Goal: Task Accomplishment & Management: Manage account settings

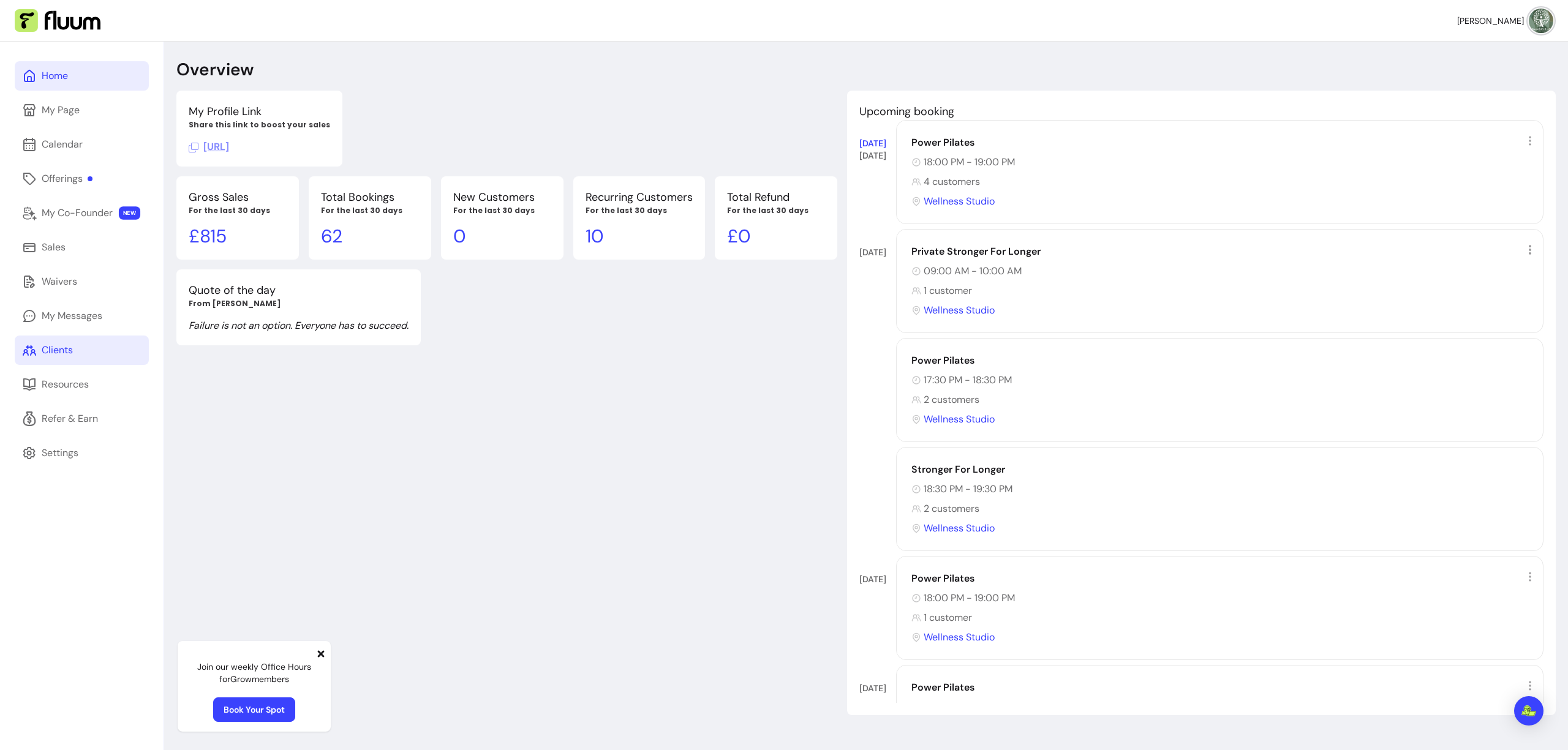
click at [72, 357] on div "Clients" at bounding box center [56, 350] width 31 height 14
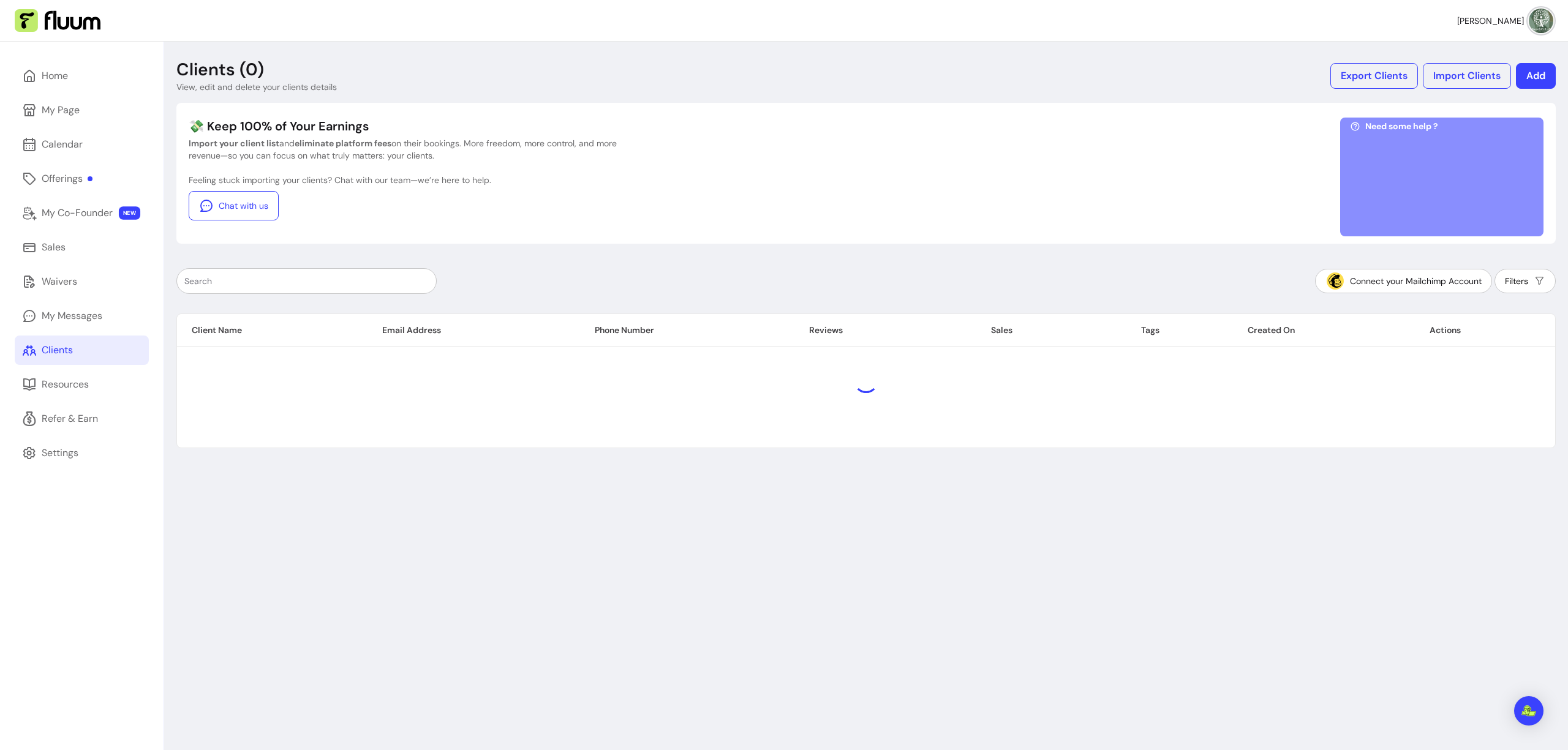
click at [326, 279] on input "text" at bounding box center [306, 281] width 244 height 12
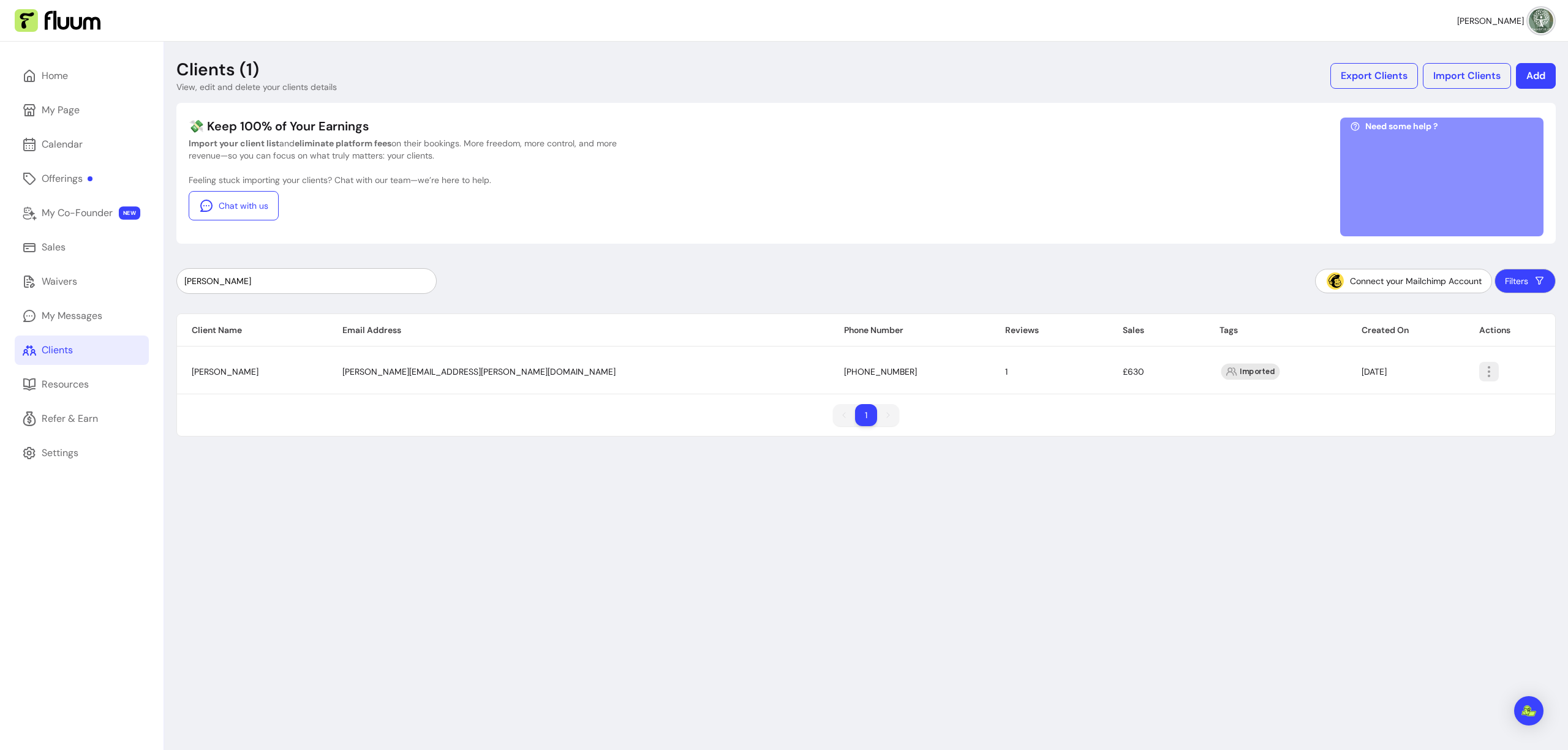
type input "linda"
click at [1481, 365] on icon "button" at bounding box center [1488, 371] width 14 height 14
click at [1395, 399] on span "Amend" at bounding box center [1410, 399] width 89 height 12
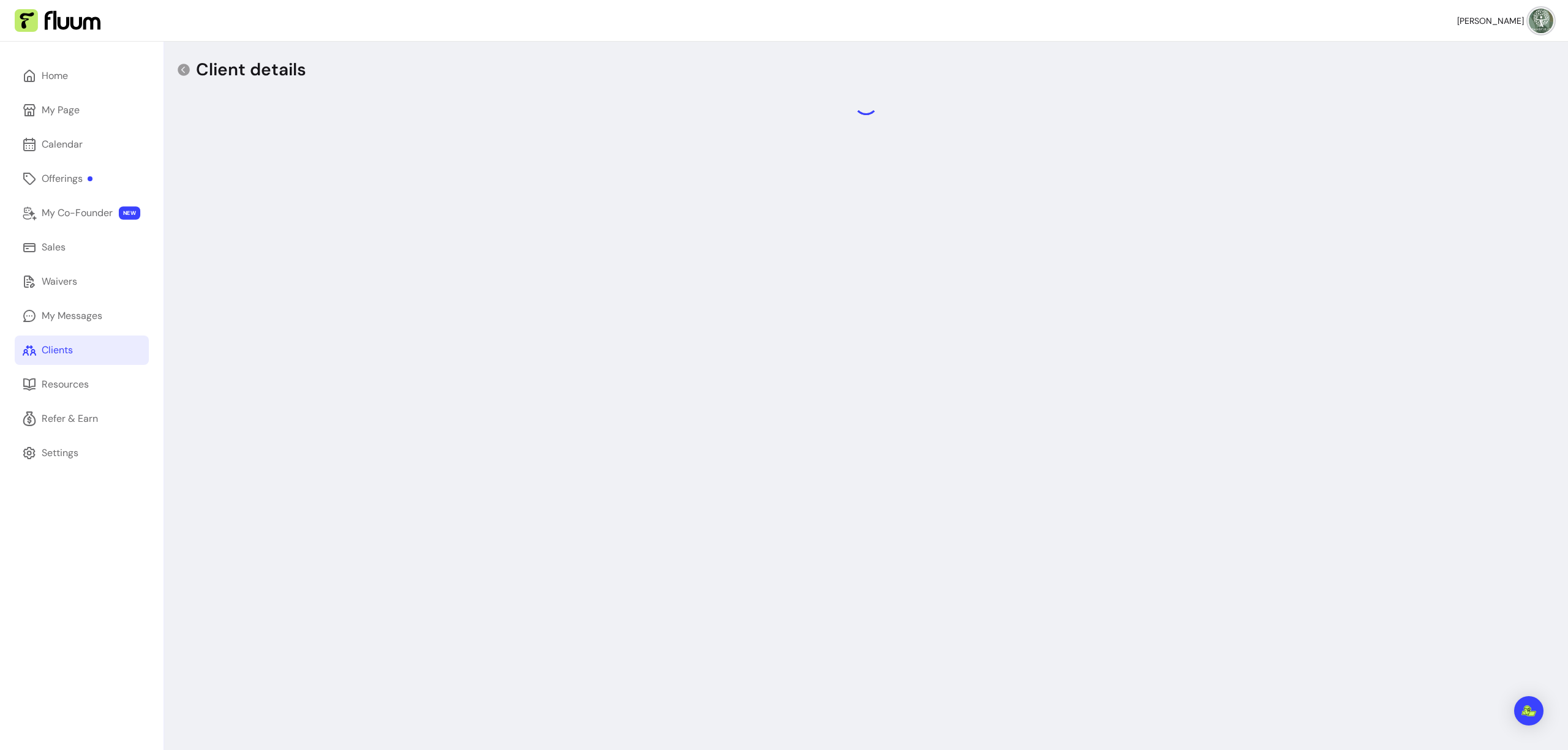
select select "******"
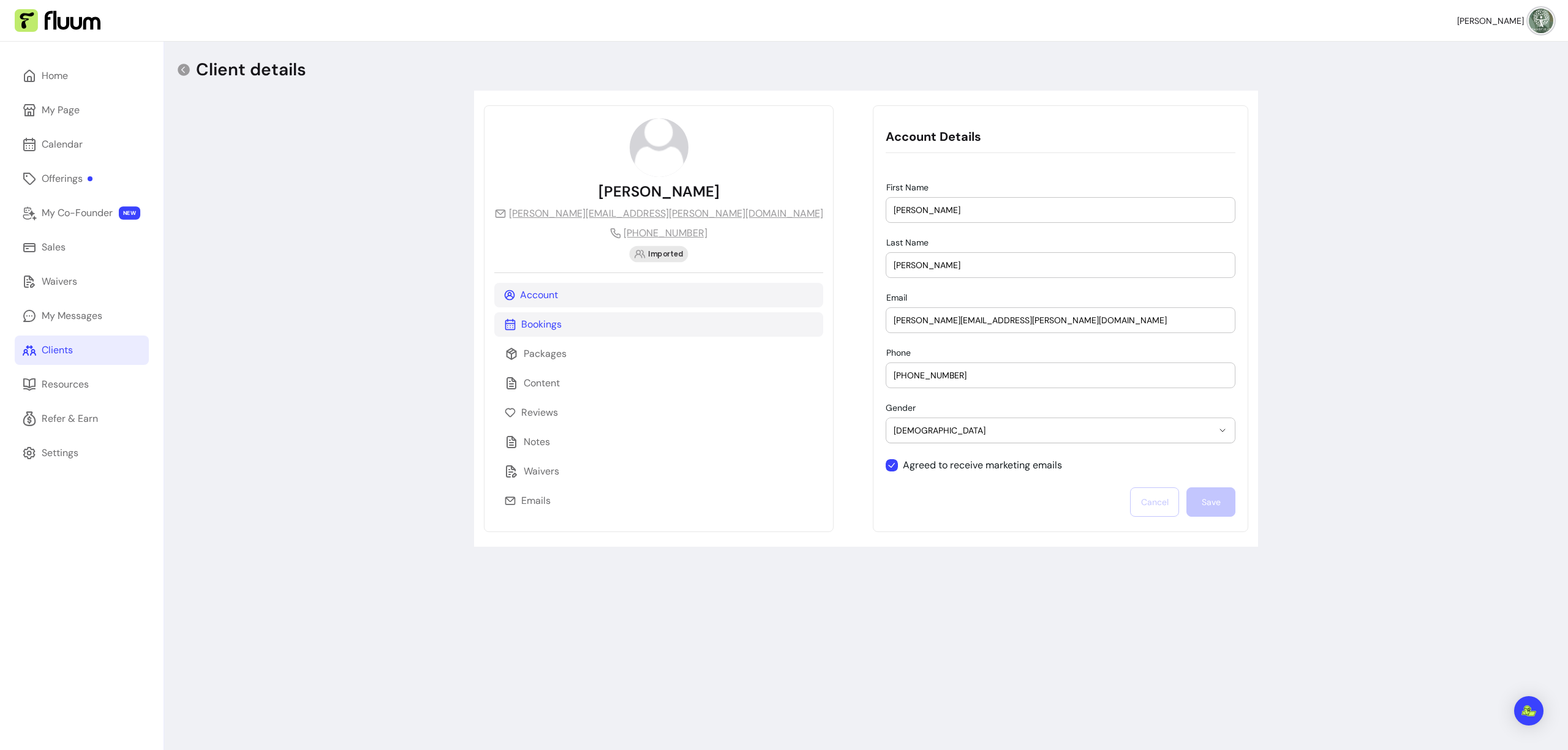
click at [558, 324] on div "Bookings" at bounding box center [658, 324] width 329 height 25
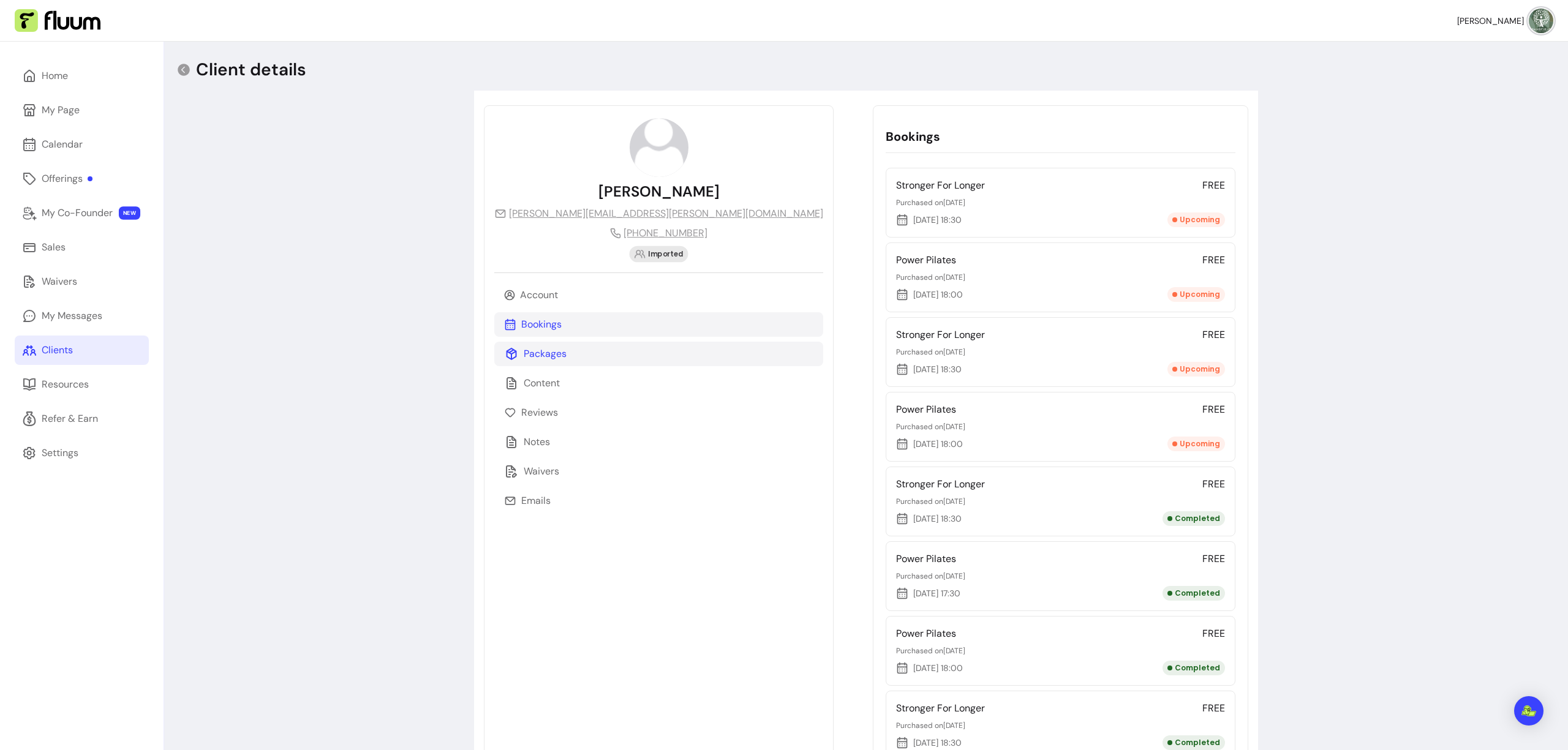
click at [558, 356] on p "Packages" at bounding box center [545, 354] width 43 height 14
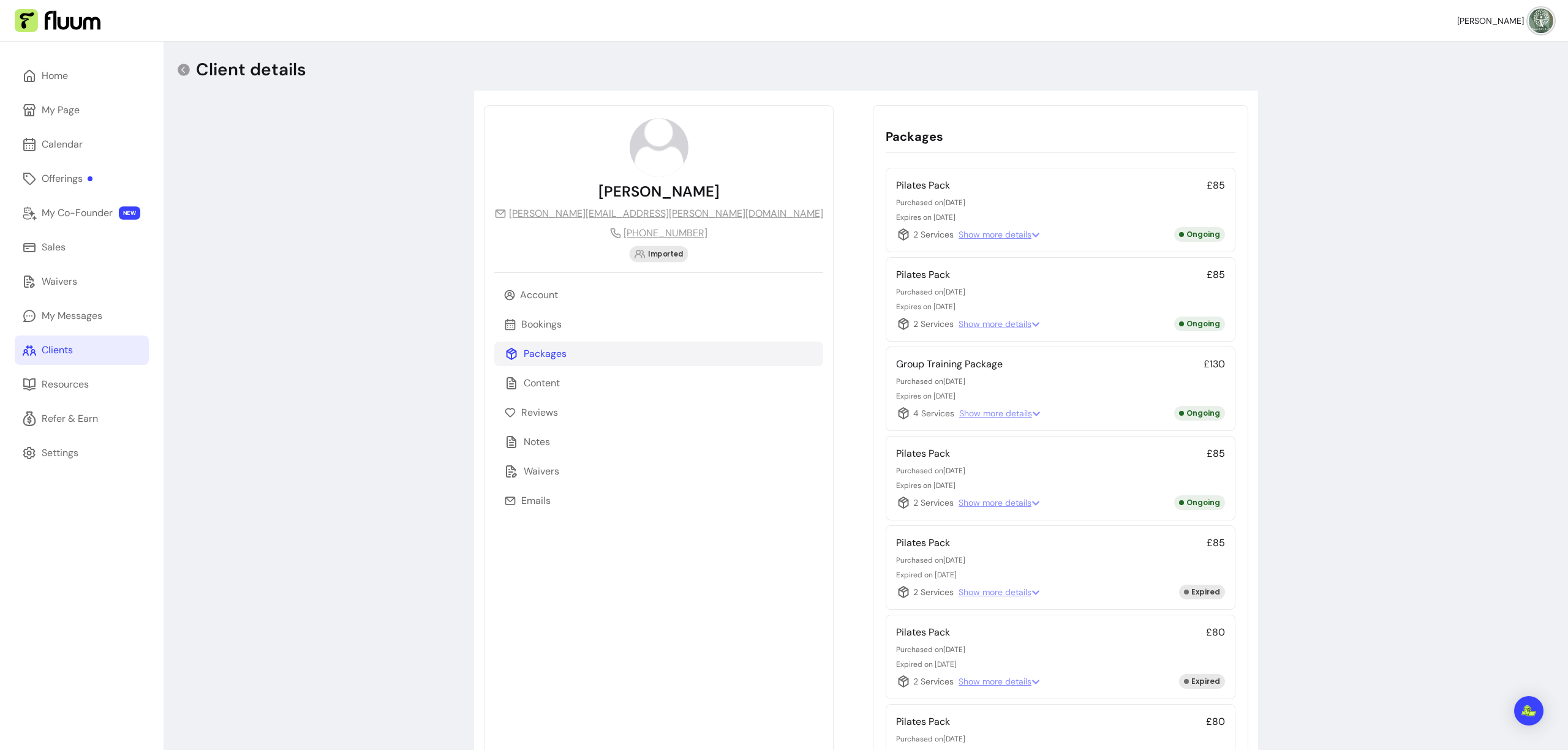
click at [959, 410] on span "Show more details" at bounding box center [1000, 413] width 81 height 12
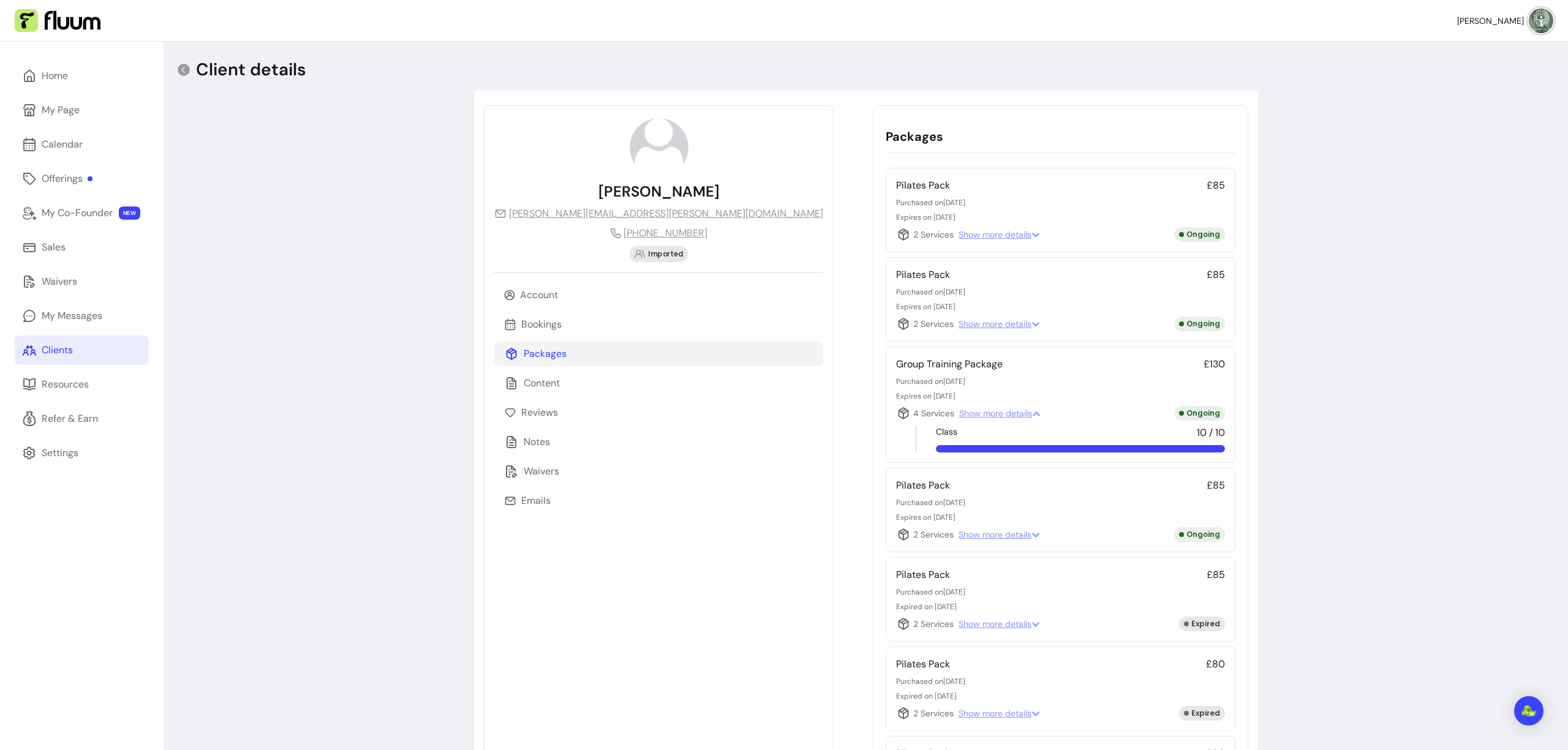
click at [959, 411] on span "Show more details" at bounding box center [1000, 413] width 81 height 12
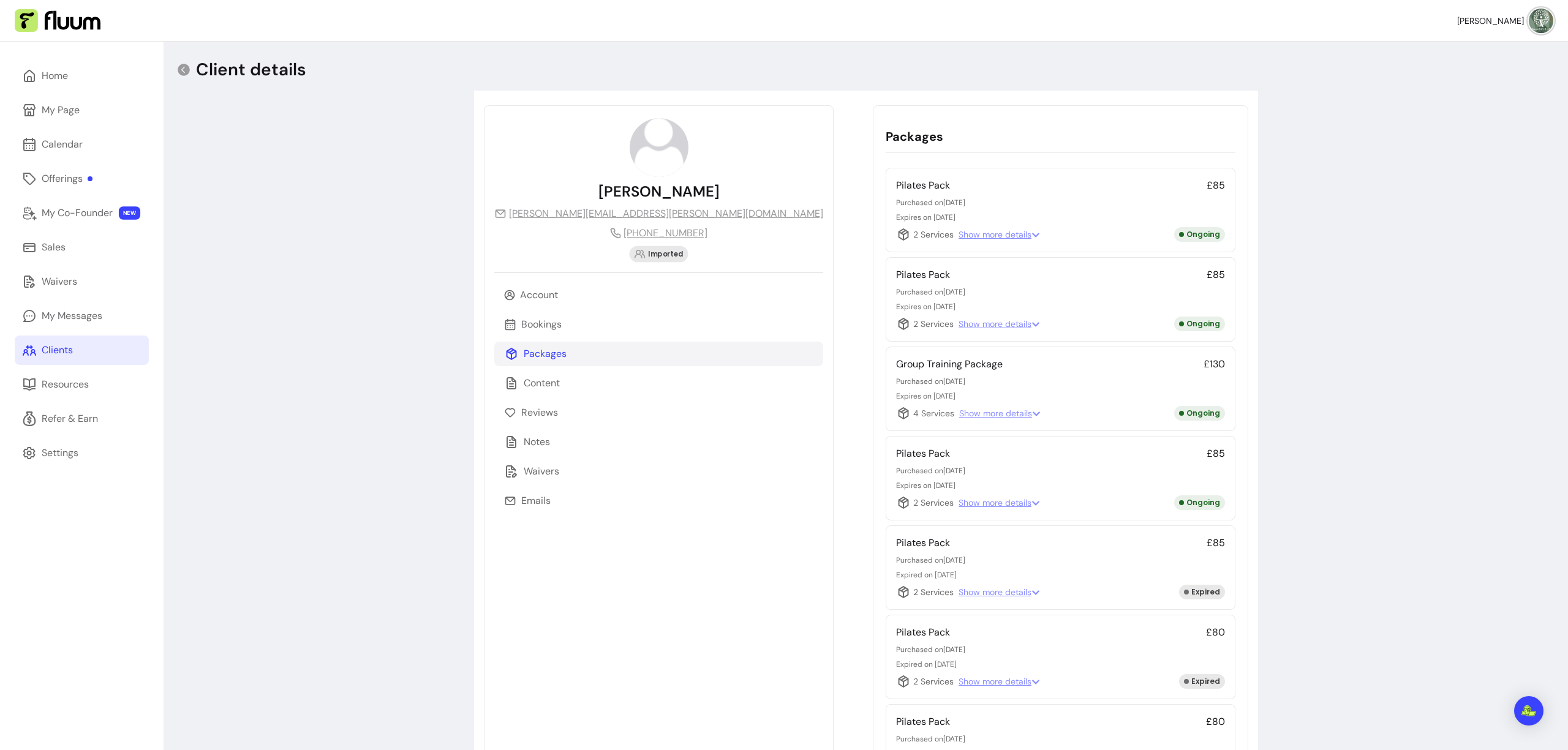
click at [896, 414] on icon at bounding box center [903, 413] width 14 height 14
click at [959, 326] on span "Show more details" at bounding box center [999, 324] width 81 height 12
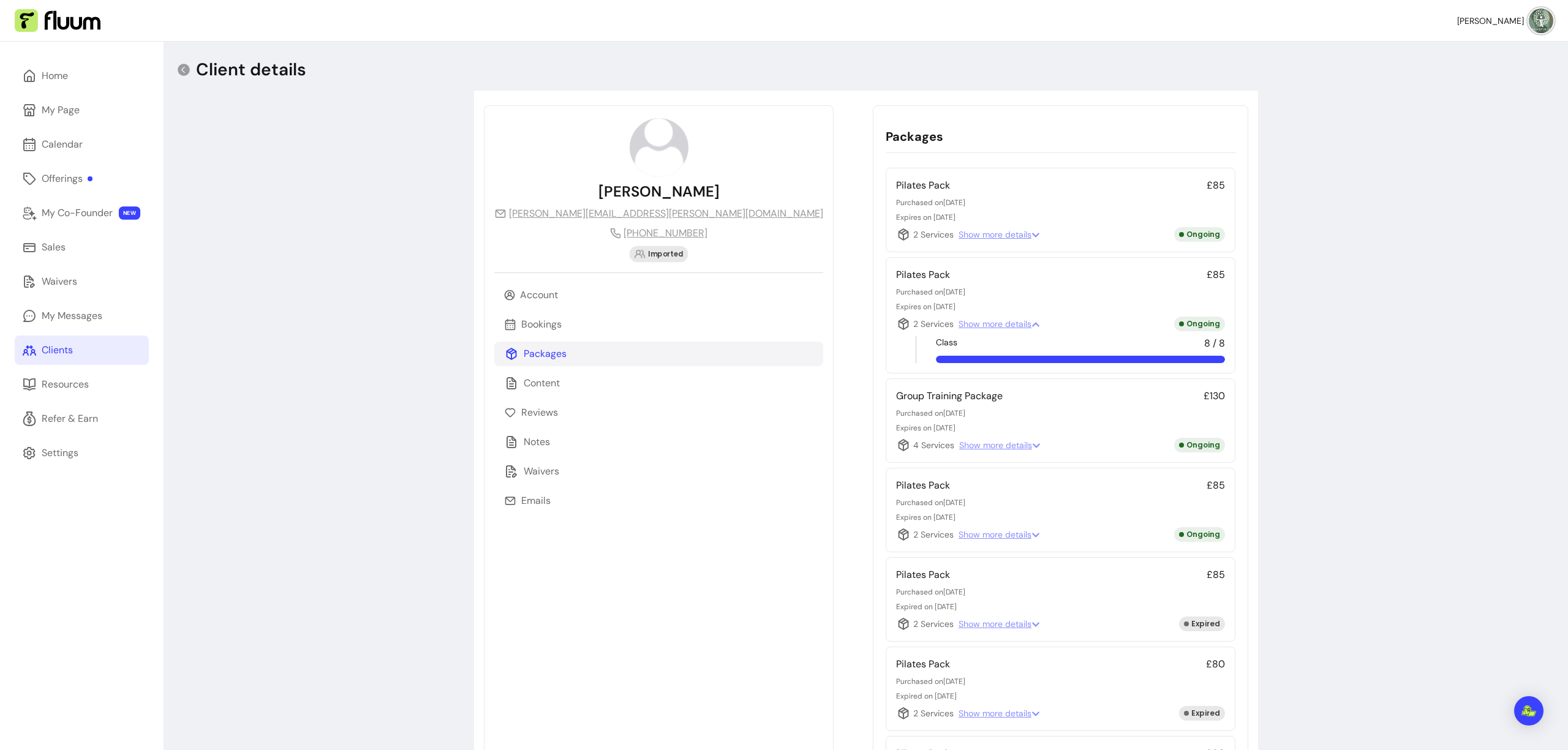
click at [959, 326] on span "Show more details" at bounding box center [999, 324] width 81 height 12
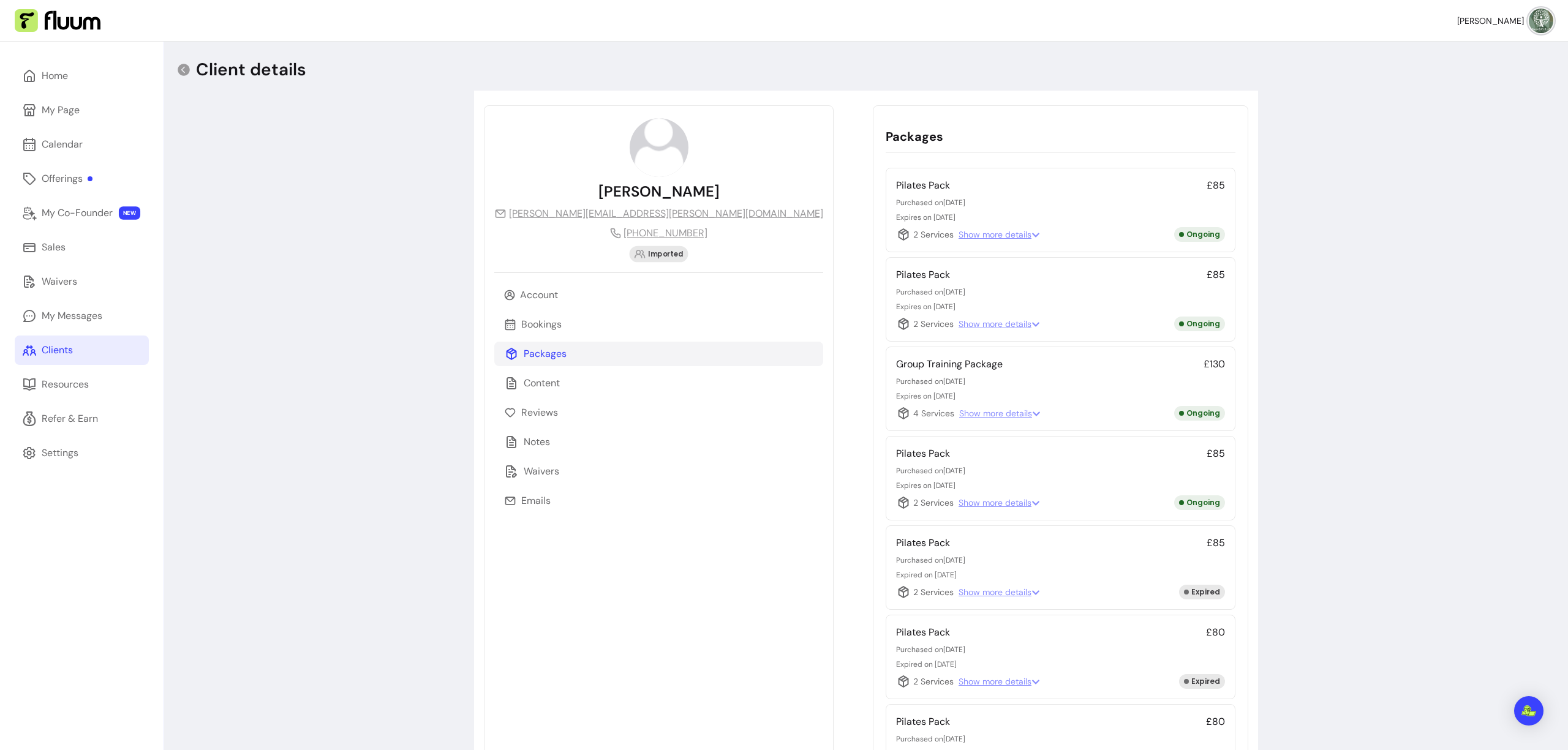
click at [959, 229] on span "Show more details" at bounding box center [999, 234] width 81 height 12
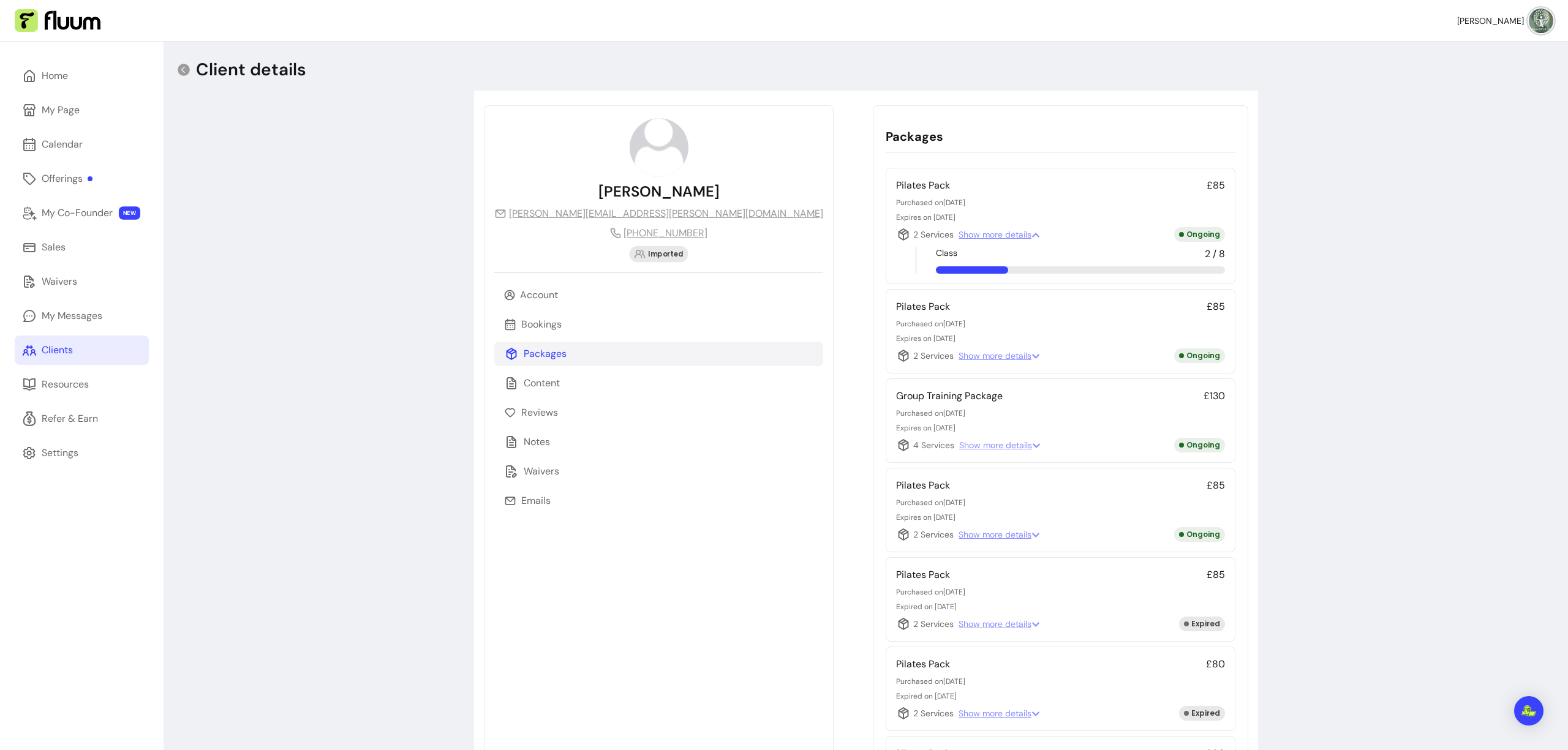
click at [898, 234] on icon at bounding box center [903, 234] width 10 height 12
click at [959, 449] on span "Show more details" at bounding box center [1000, 445] width 81 height 12
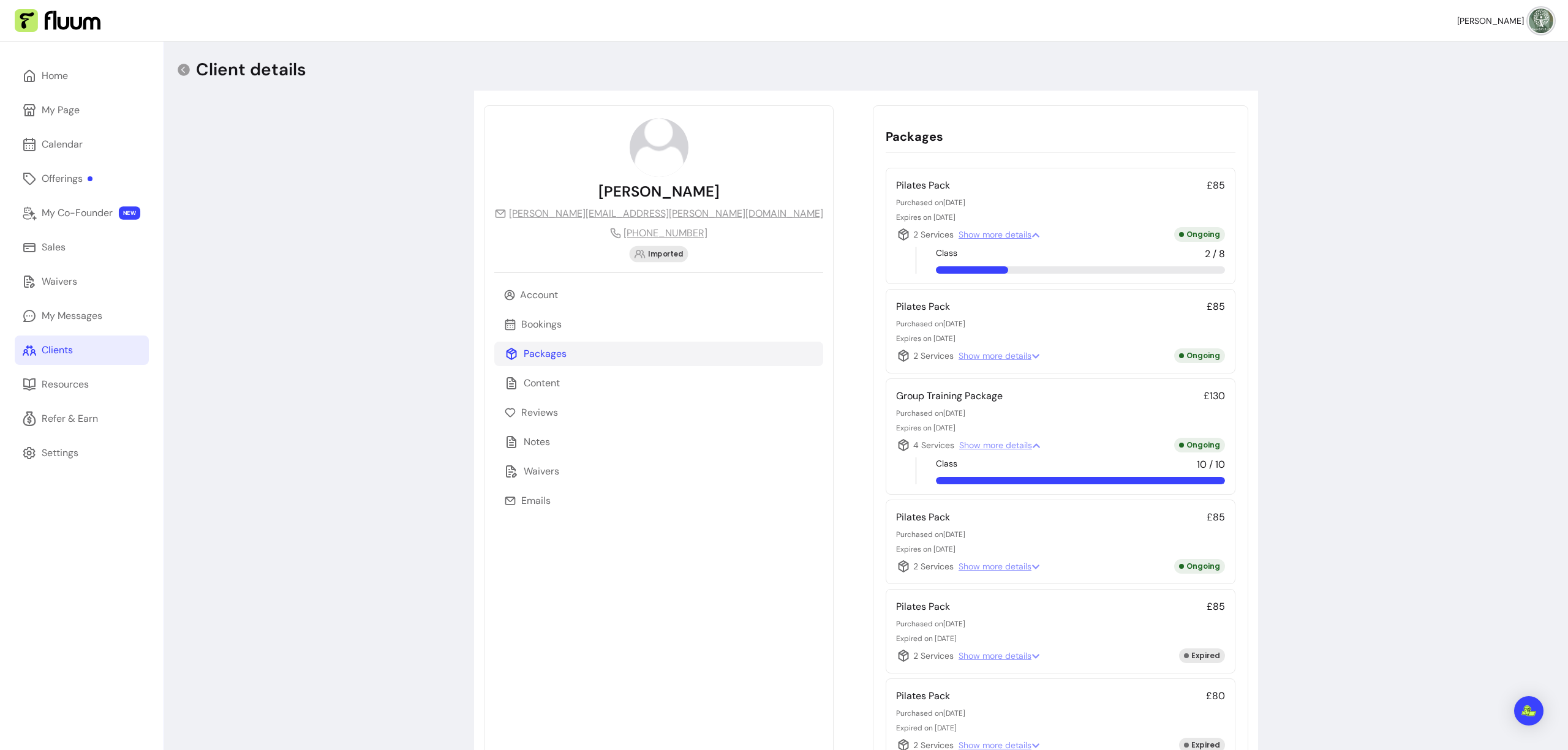
click at [896, 233] on icon at bounding box center [903, 235] width 14 height 14
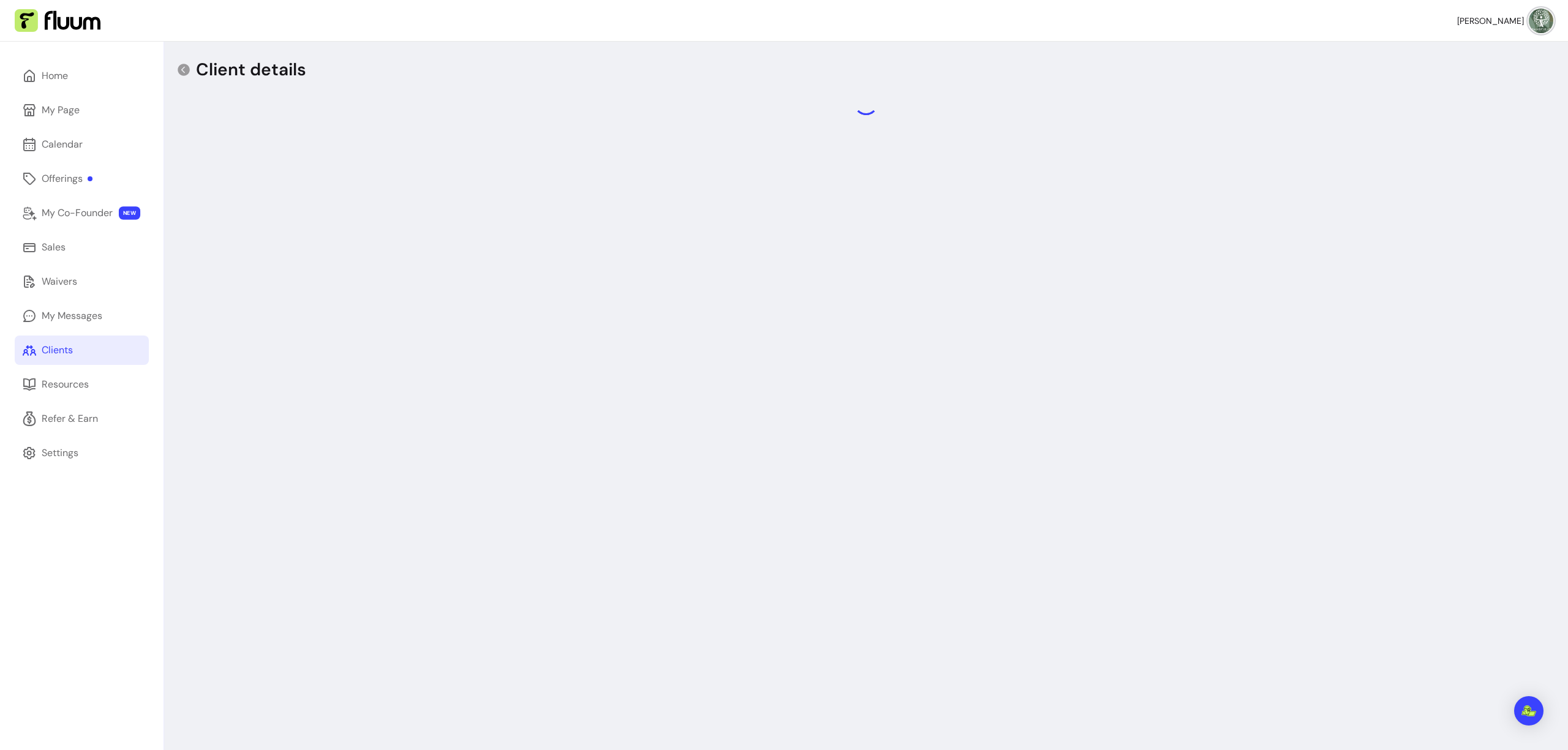
select select "******"
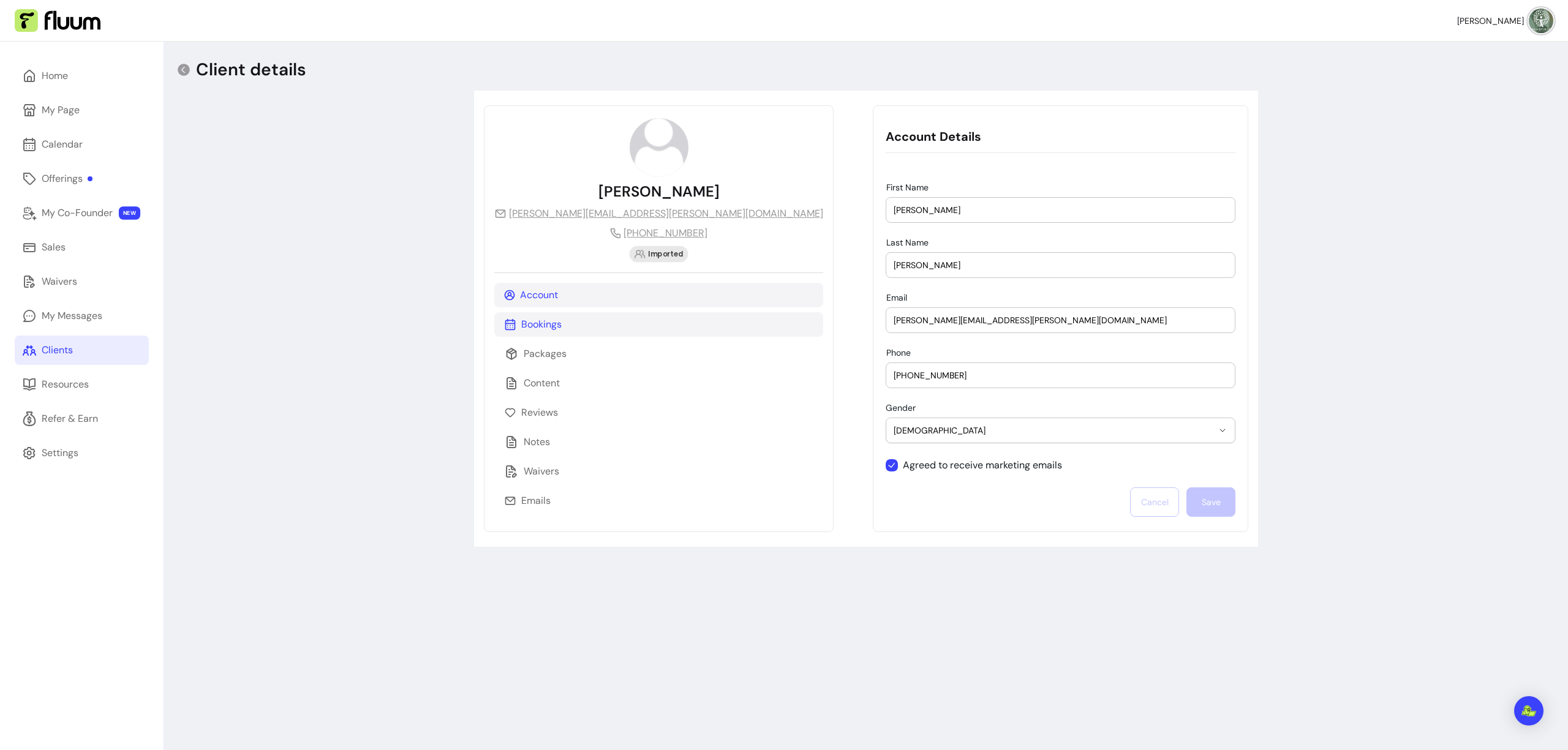
click at [524, 324] on p "Bookings" at bounding box center [541, 324] width 41 height 14
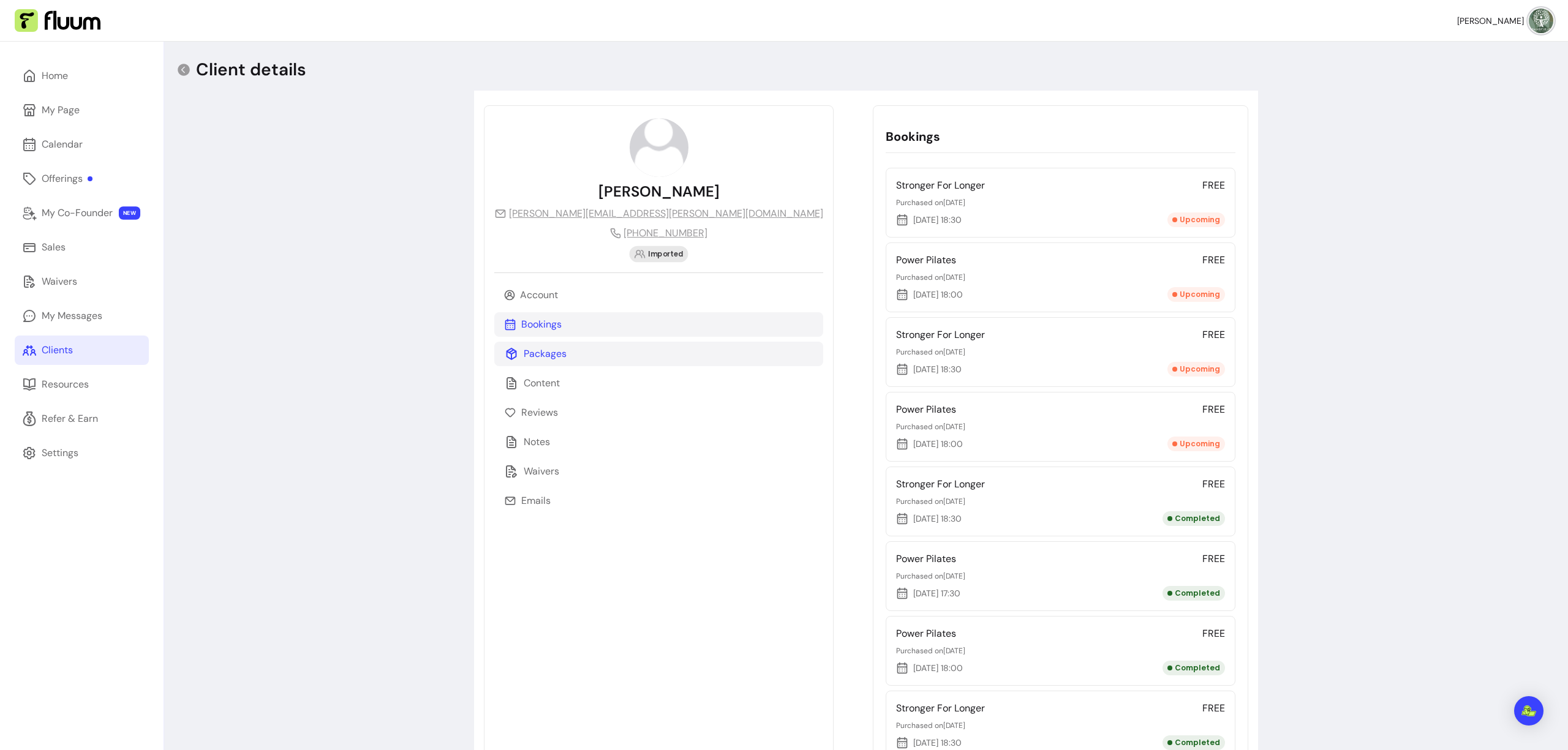
click at [570, 358] on div "Packages" at bounding box center [658, 354] width 329 height 25
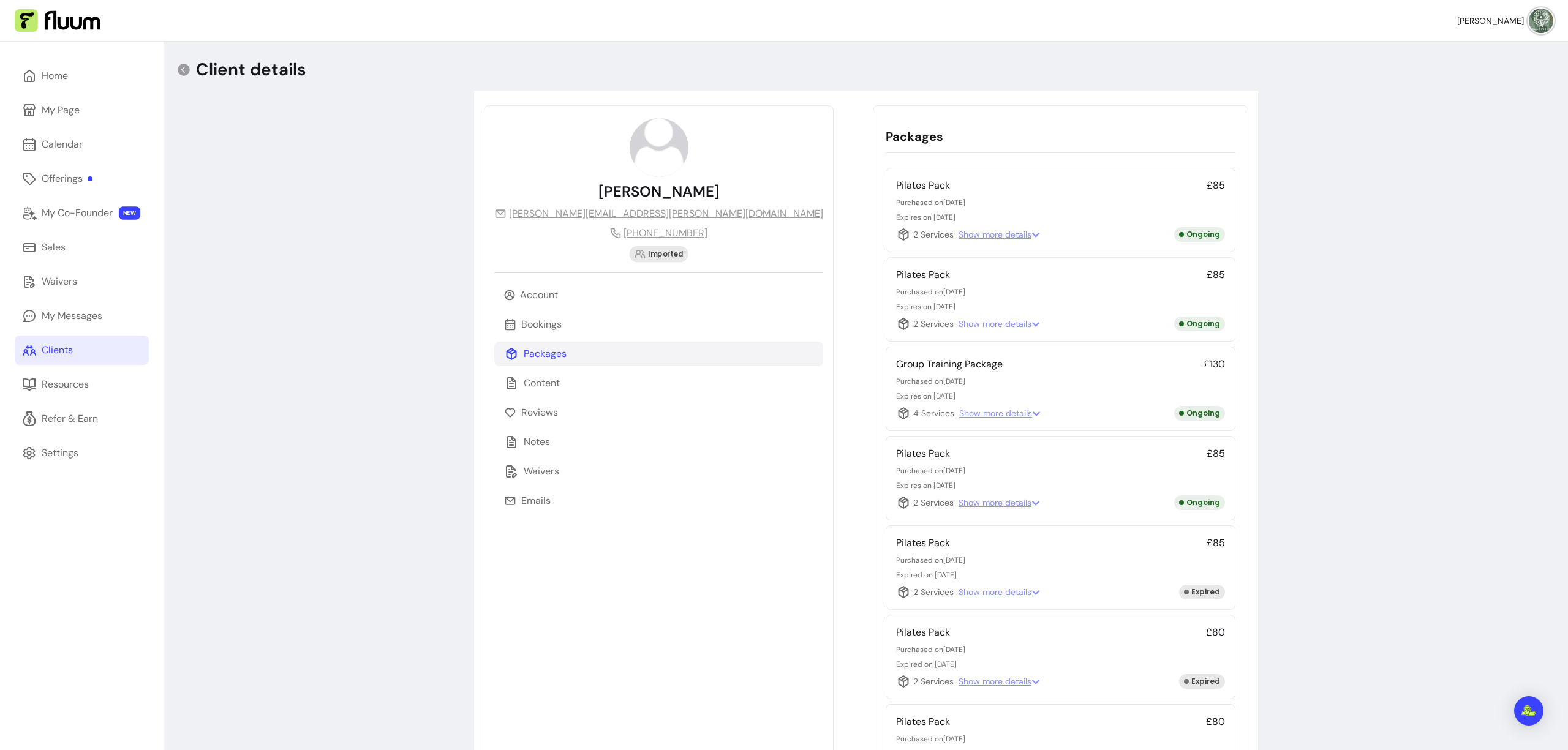
click at [959, 417] on span "Show more details" at bounding box center [1000, 413] width 81 height 12
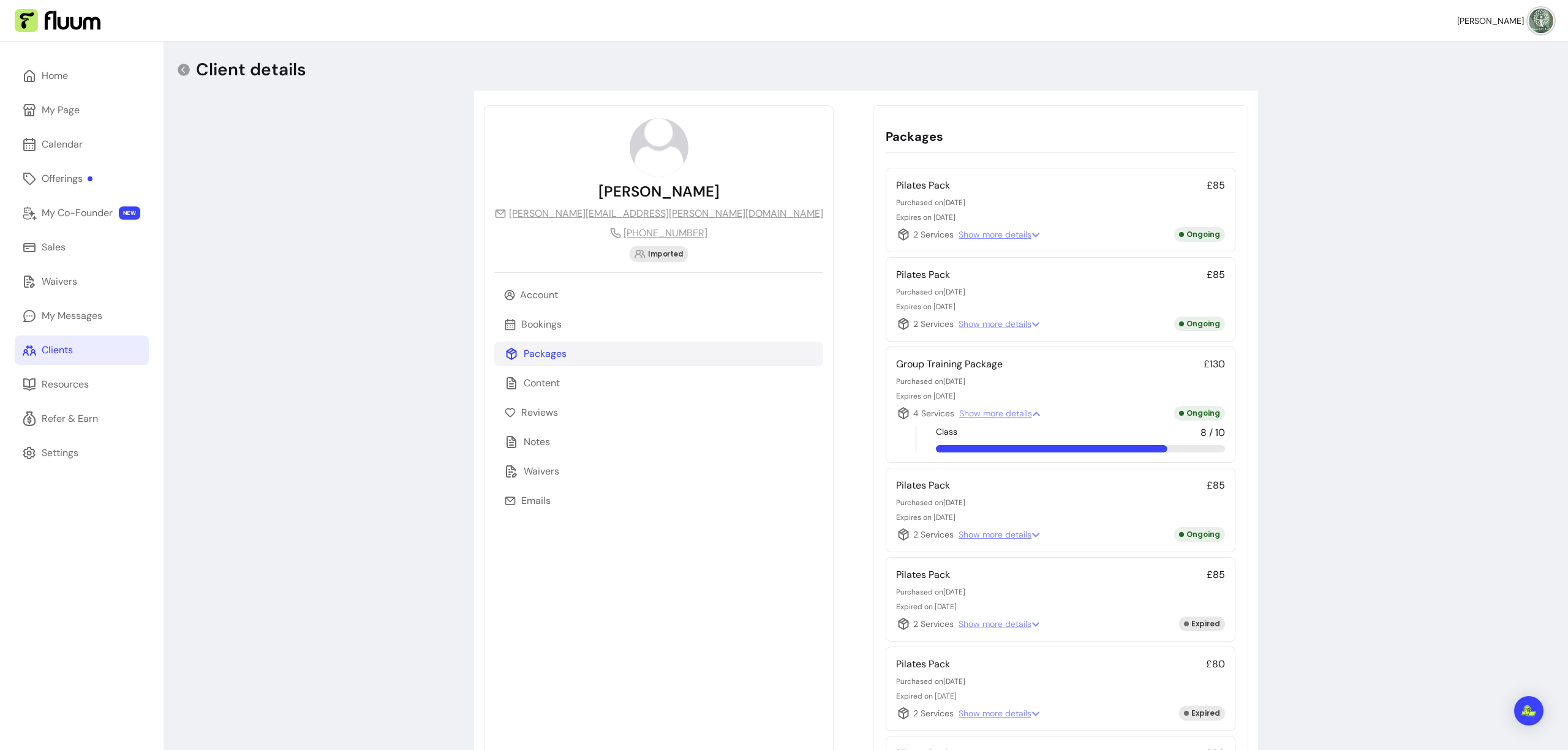
click at [959, 230] on span "Show more details" at bounding box center [999, 234] width 81 height 12
